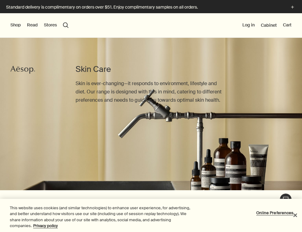
click at [294, 215] on button "Close" at bounding box center [294, 214] width 13 height 13
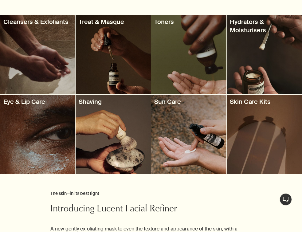
scroll to position [251, 0]
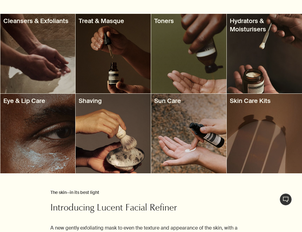
click at [37, 32] on div at bounding box center [37, 53] width 75 height 79
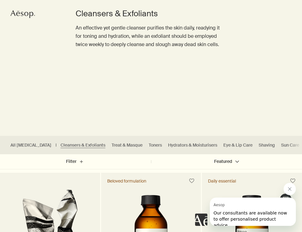
scroll to position [63, 0]
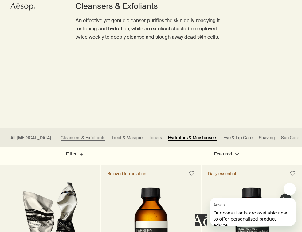
click at [168, 137] on link "Hydrators & Moisturisers" at bounding box center [192, 138] width 49 height 6
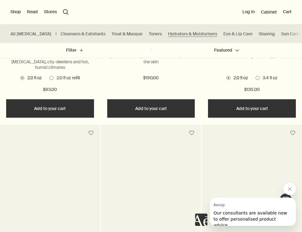
scroll to position [506, 0]
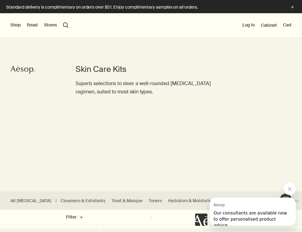
click at [53, 25] on button "Stores" at bounding box center [50, 25] width 13 height 6
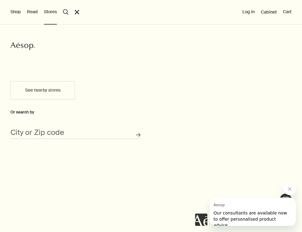
click at [62, 96] on button "See nearby stores" at bounding box center [42, 90] width 64 height 18
click at [72, 131] on input "City or Zip code" at bounding box center [75, 134] width 130 height 10
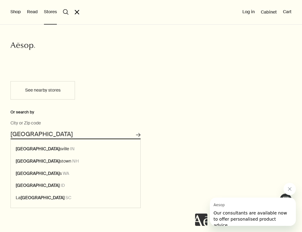
click at [138, 135] on button "Search for stores" at bounding box center [138, 135] width 10 height 10
type input "[GEOGRAPHIC_DATA], [GEOGRAPHIC_DATA]"
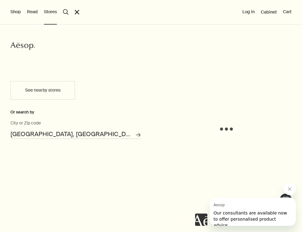
click at [16, 13] on button "Shop" at bounding box center [15, 12] width 10 height 6
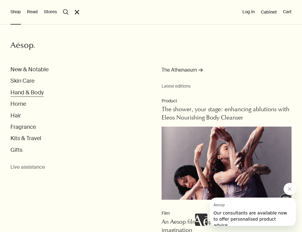
click at [39, 93] on button "Hand & Body" at bounding box center [26, 92] width 33 height 7
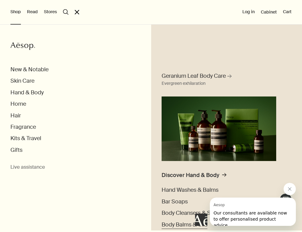
click at [184, 222] on span "Body Balms & Oils" at bounding box center [184, 224] width 46 height 7
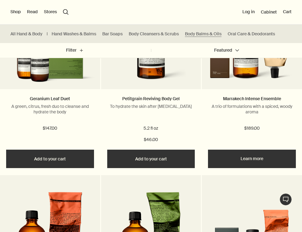
scroll to position [659, 0]
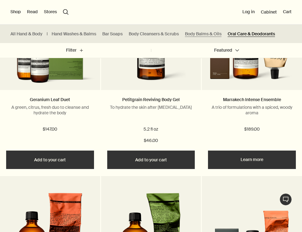
click at [244, 34] on link "Oral Care & Deodorants" at bounding box center [250, 34] width 47 height 6
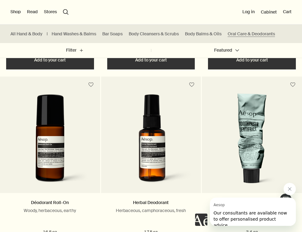
scroll to position [329, 0]
